Goal: Navigation & Orientation: Find specific page/section

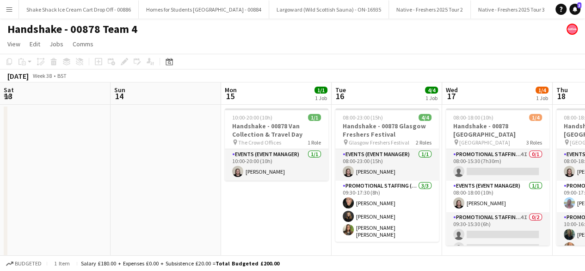
scroll to position [0, 259]
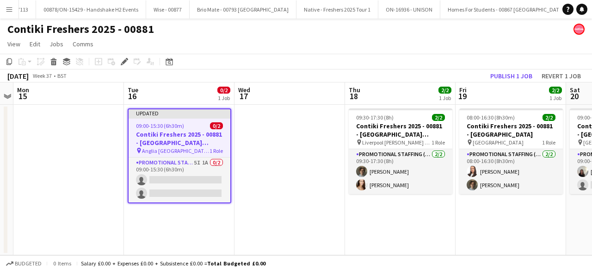
scroll to position [0, 2276]
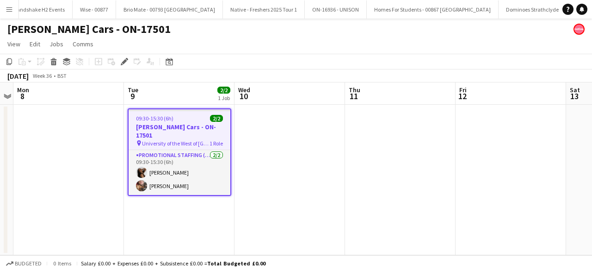
scroll to position [0, 2349]
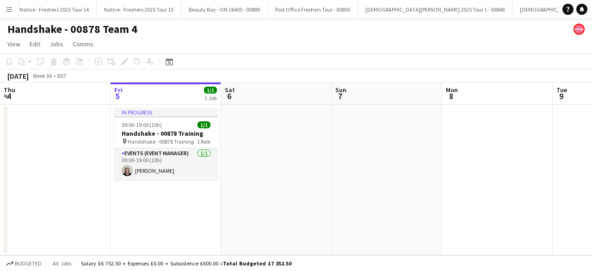
scroll to position [0, 1289]
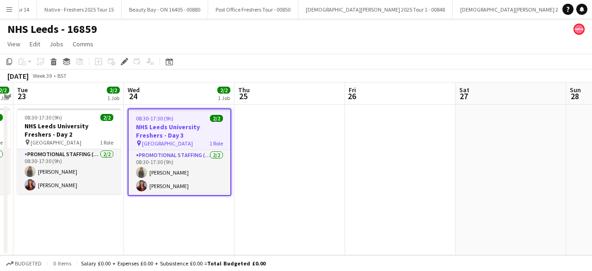
scroll to position [0, 1346]
